Goal: Transaction & Acquisition: Purchase product/service

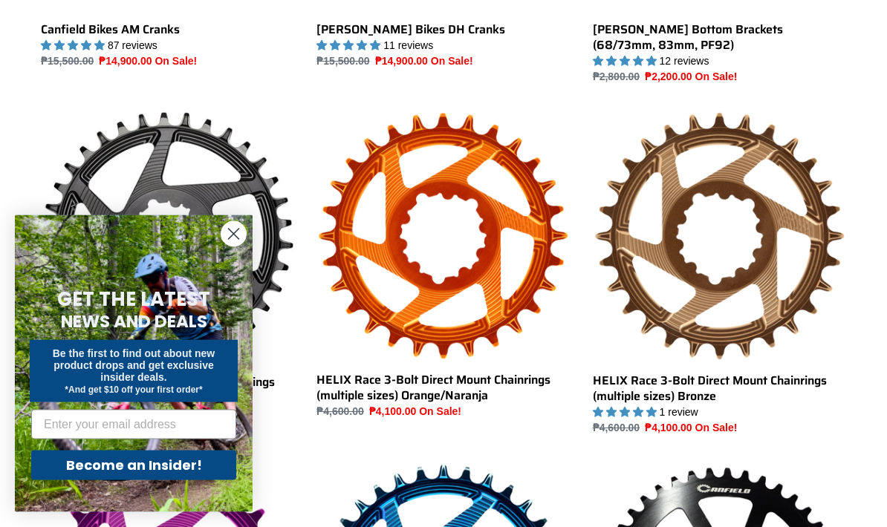
scroll to position [685, 0]
click at [233, 247] on circle "Close dialog" at bounding box center [233, 234] width 25 height 25
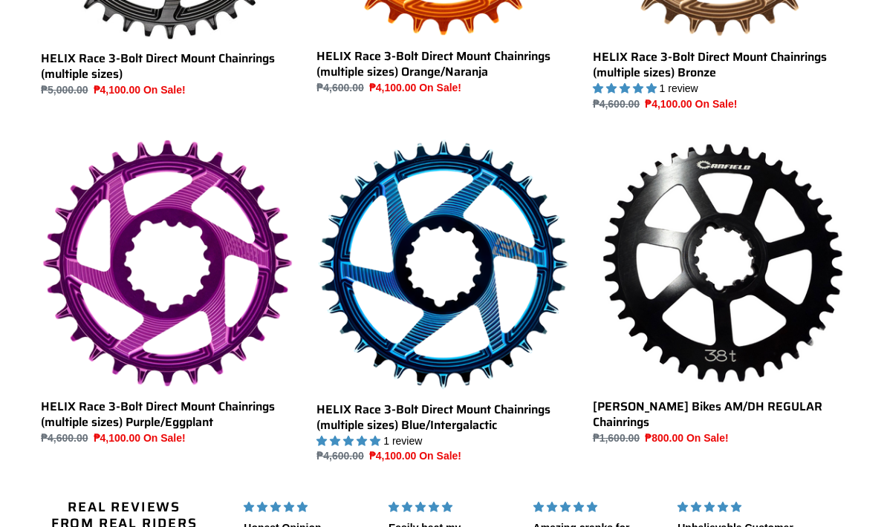
scroll to position [1007, 0]
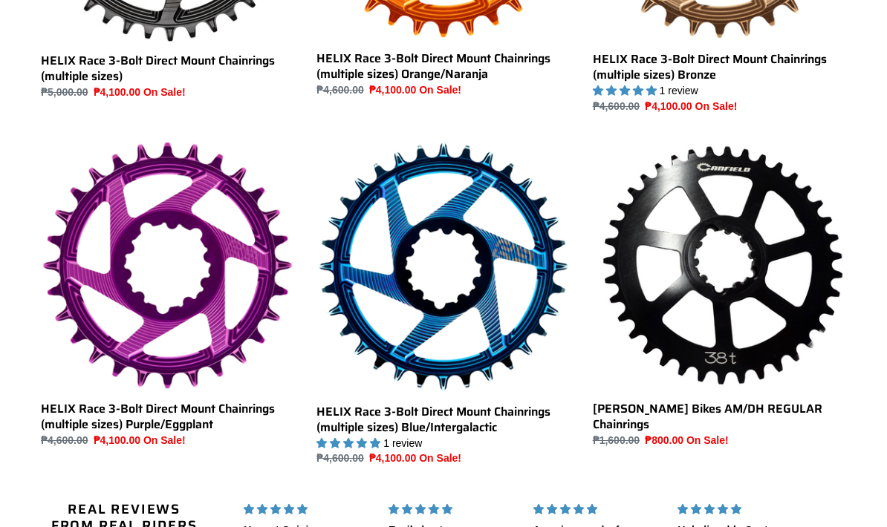
click at [207, 339] on link "HELIX Race 3-Bolt Direct Mount Chainrings (multiple sizes) Purple/Eggplant" at bounding box center [167, 294] width 253 height 308
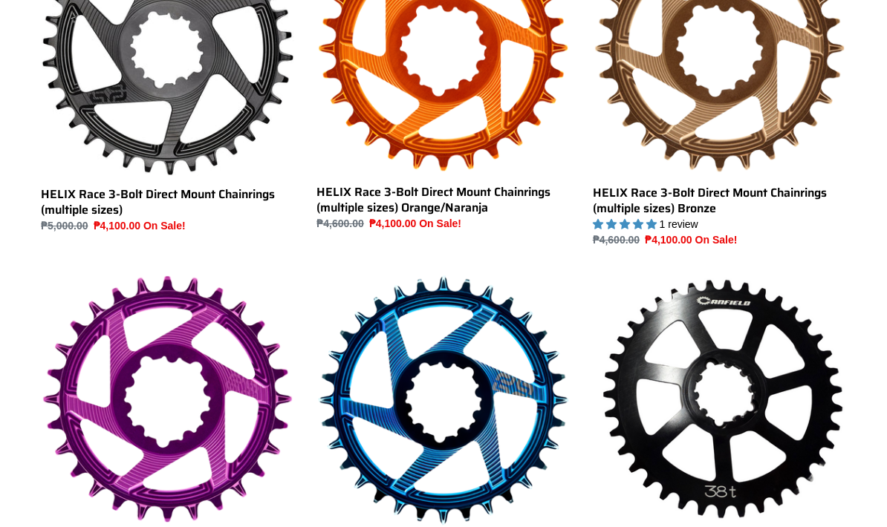
scroll to position [857, 0]
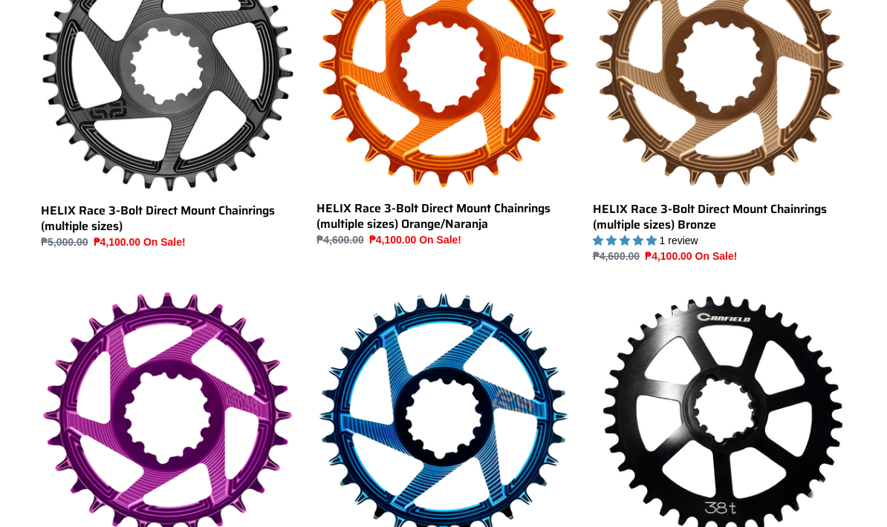
click at [467, 414] on link "HELIX Race 3-Bolt Direct Mount Chainrings (multiple sizes) Blue/Intergalactic" at bounding box center [442, 453] width 253 height 327
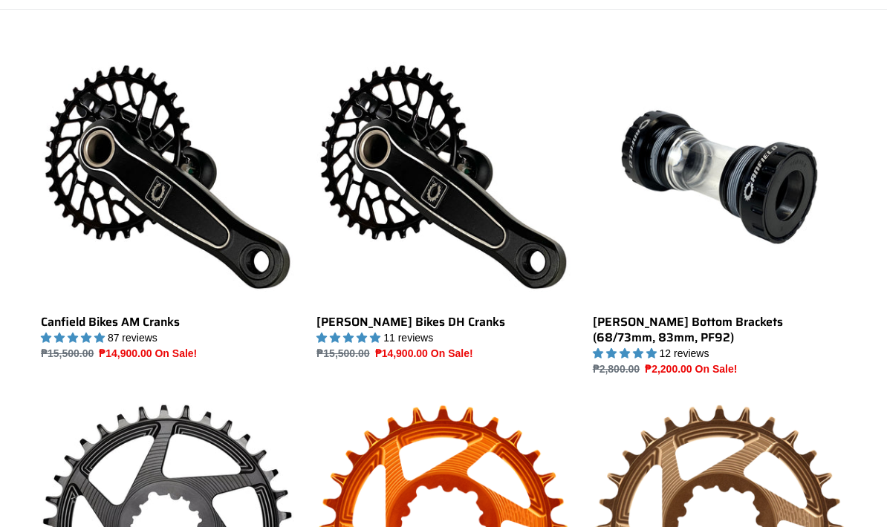
scroll to position [501, 0]
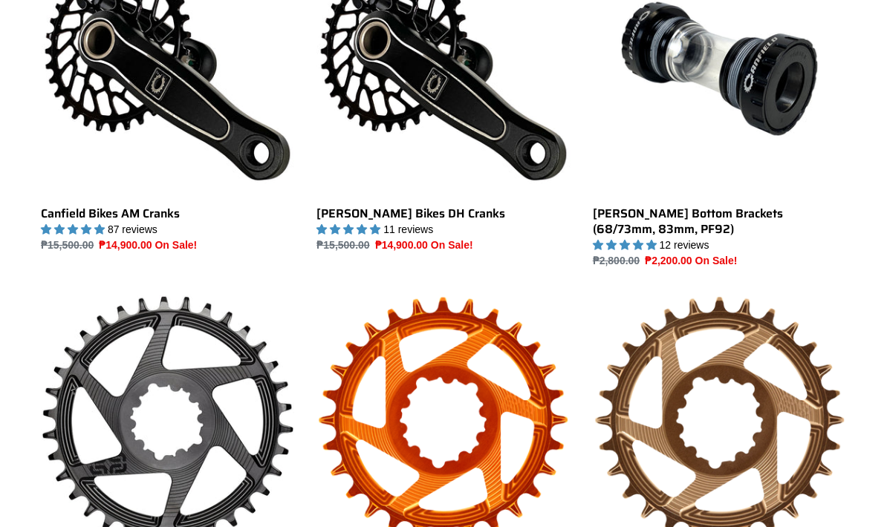
click at [97, 82] on link "Canfield Bikes AM Cranks" at bounding box center [167, 97] width 253 height 311
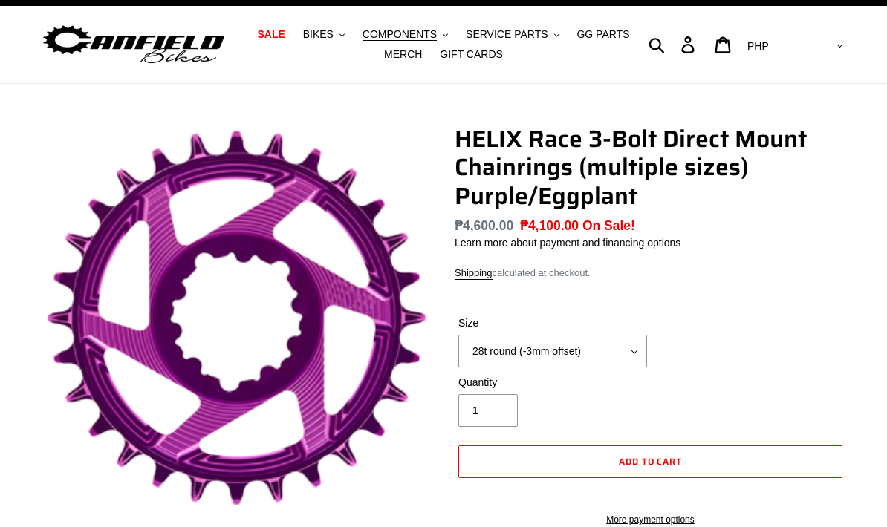
scroll to position [45, 0]
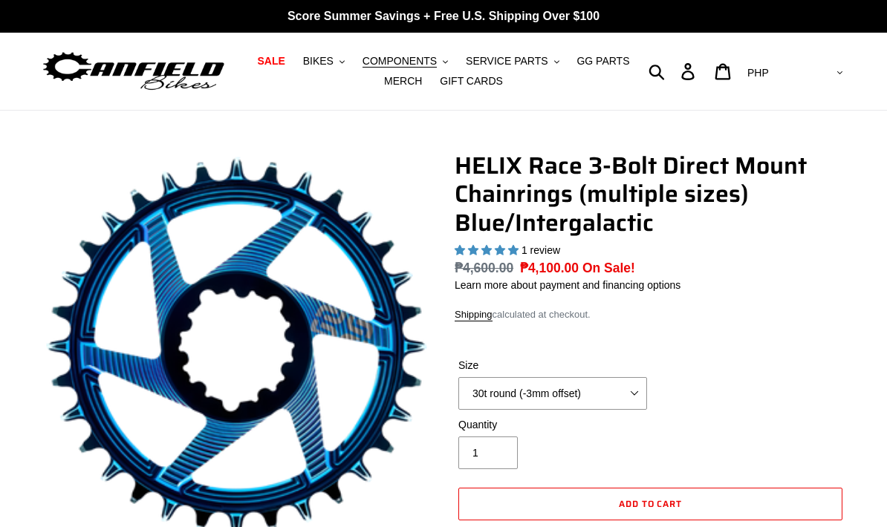
select select "highest-rating"
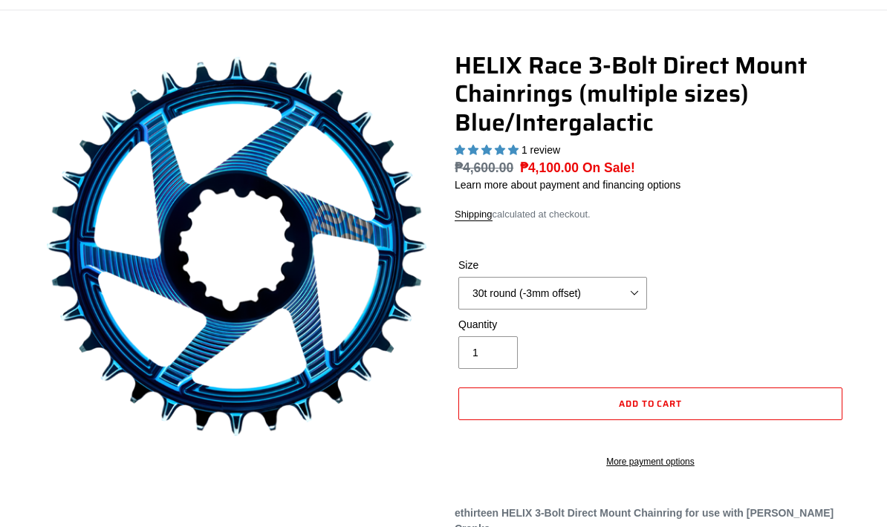
scroll to position [100, 0]
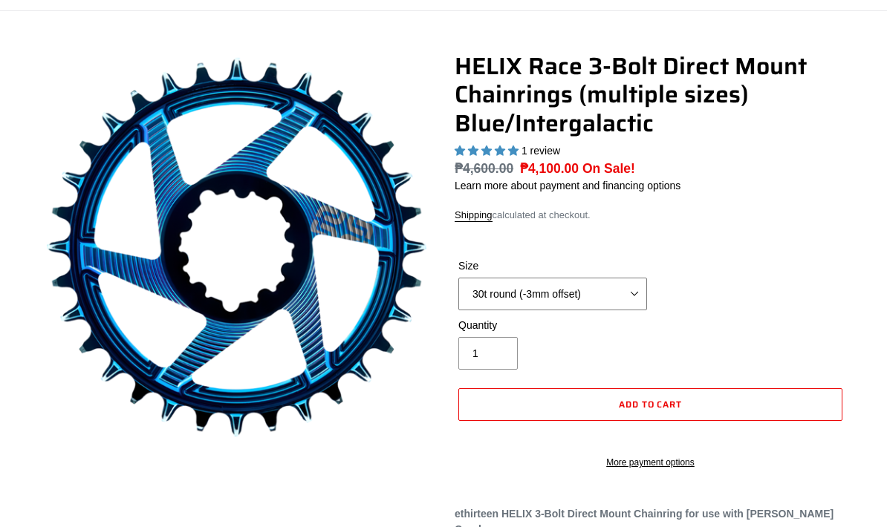
click at [632, 285] on select "28t round (-3mm offset) 30t round (-3mm offset) 32t round (-3mm offset) 34t rou…" at bounding box center [552, 294] width 189 height 33
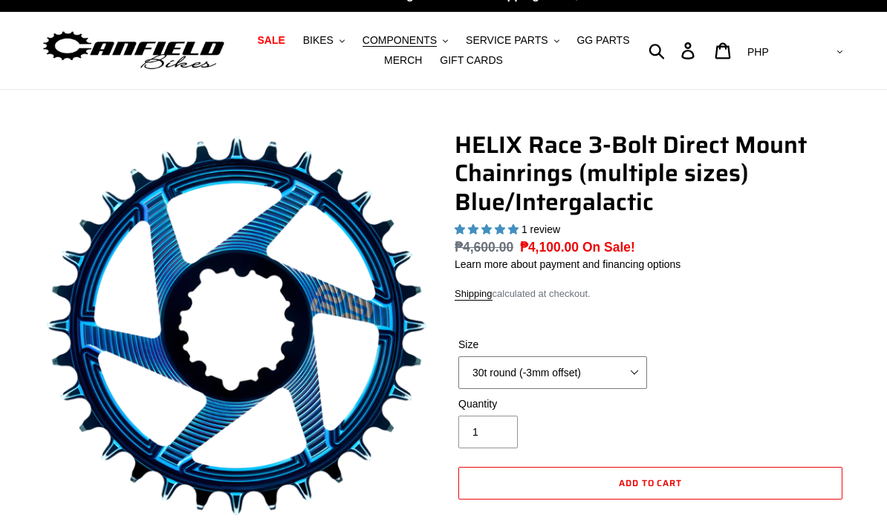
scroll to position [0, 0]
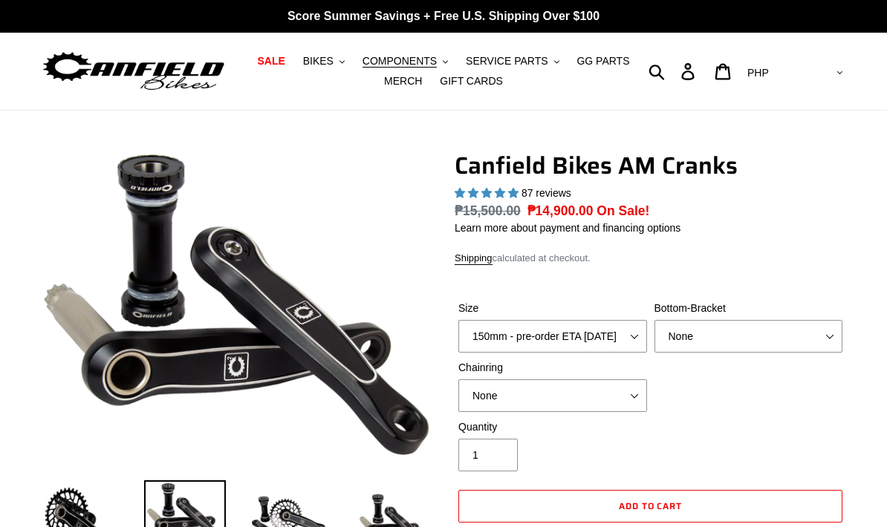
select select "highest-rating"
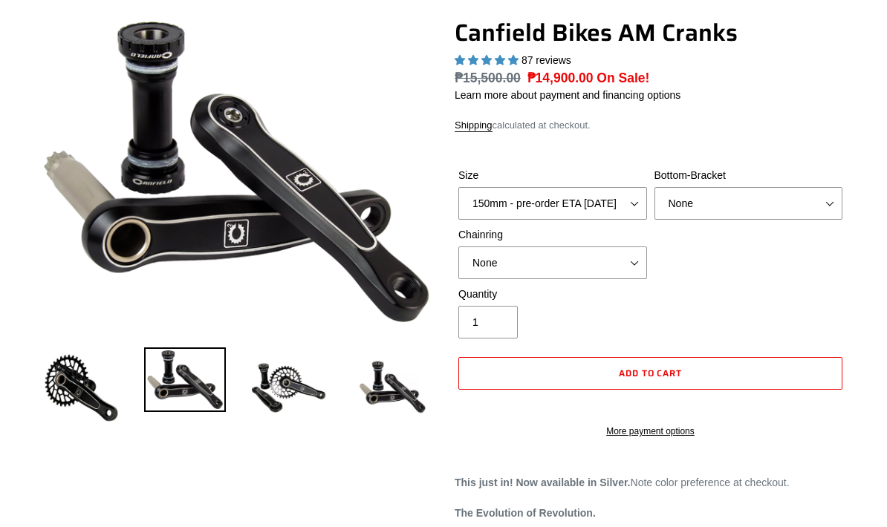
scroll to position [133, 0]
click at [640, 268] on select "None 30t Round (Boost 148) 30t Oval (Boost 148) 32t Round (Boost 148) 32t Oval …" at bounding box center [552, 263] width 189 height 33
select select "30t Round (Boost 148)"
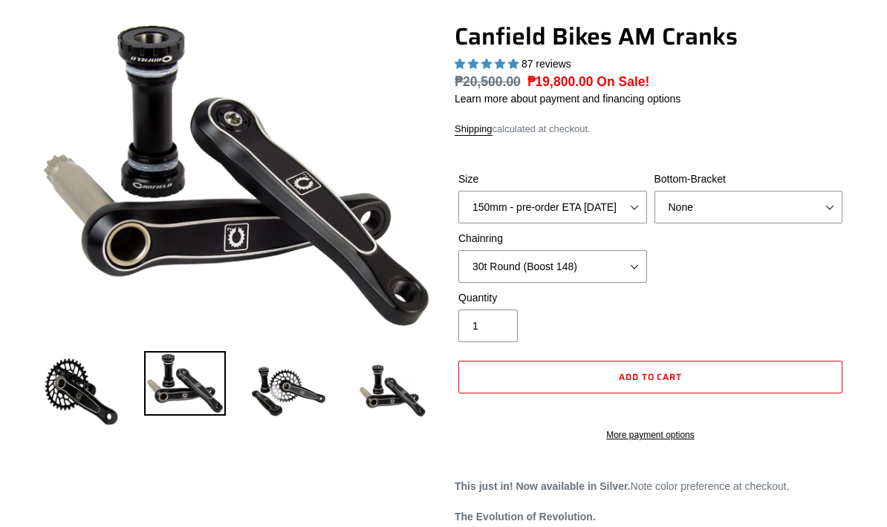
scroll to position [129, 0]
